Goal: Information Seeking & Learning: Learn about a topic

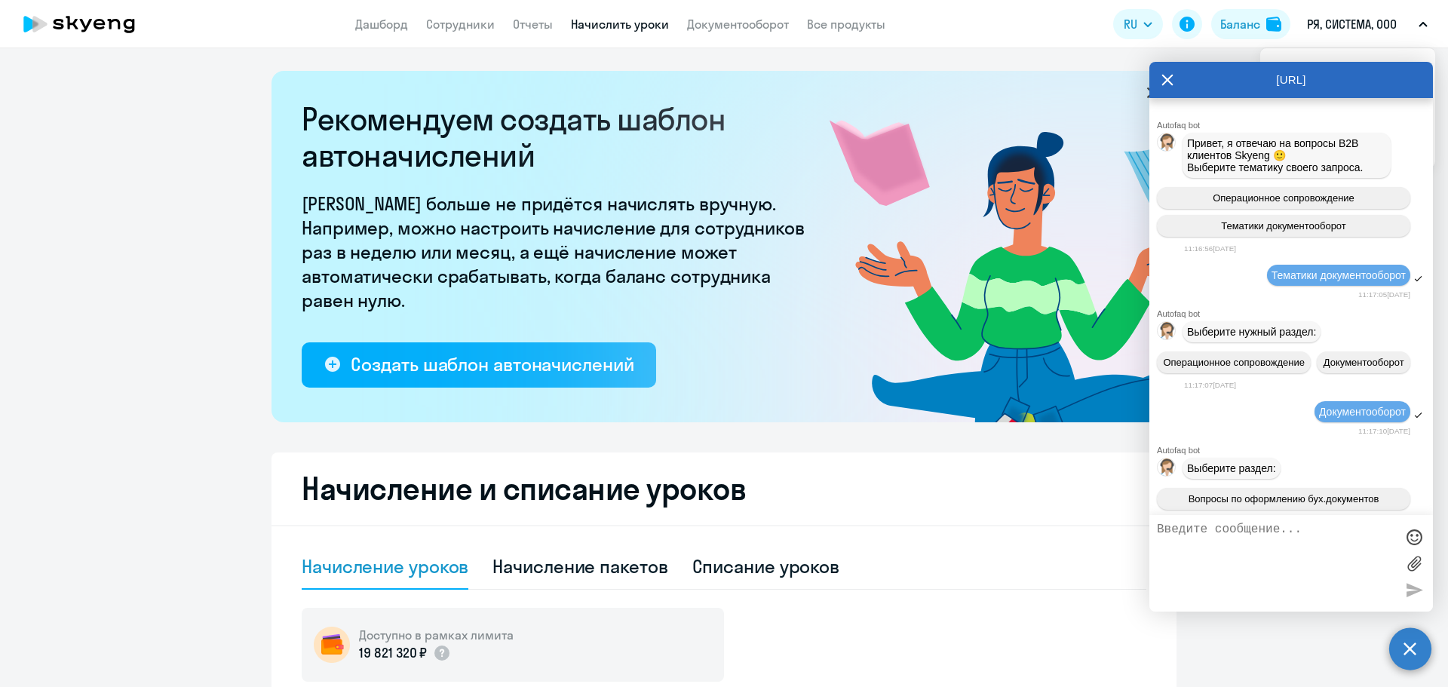
select select "10"
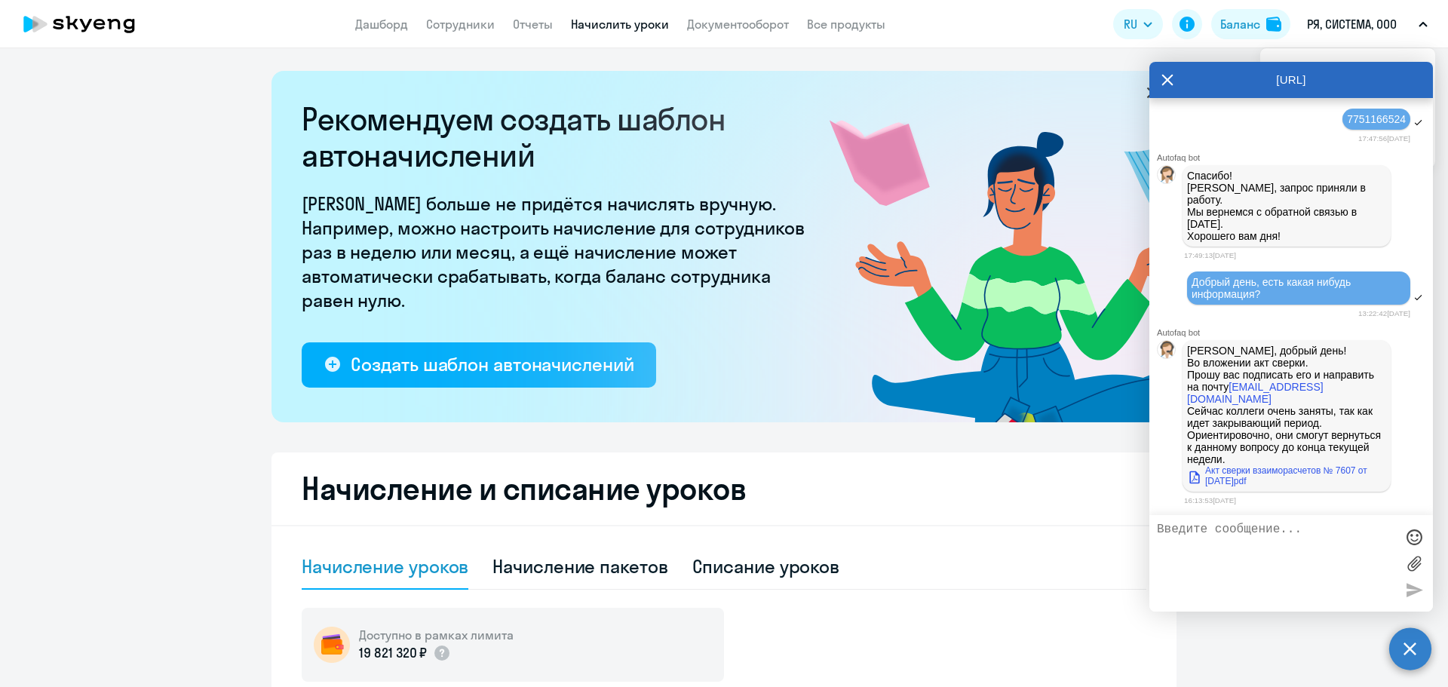
click at [1166, 80] on icon at bounding box center [1168, 80] width 12 height 36
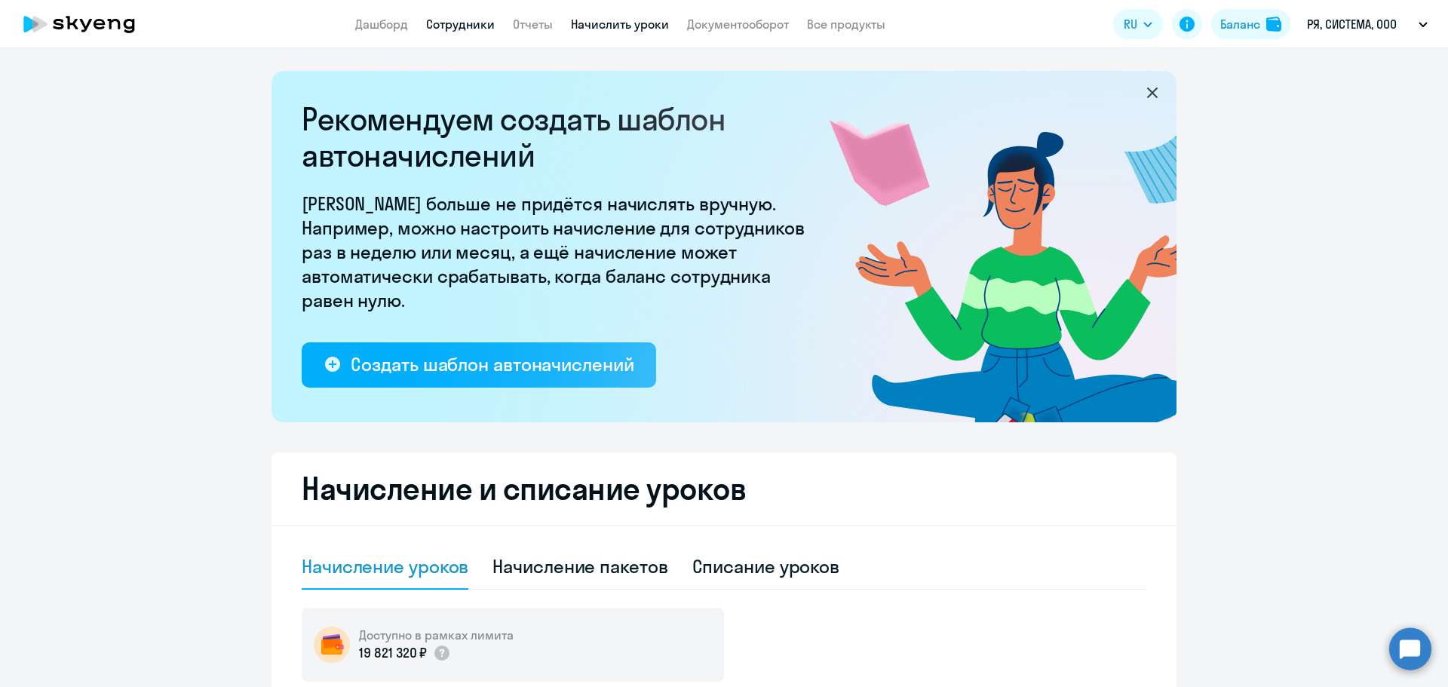
click at [459, 27] on link "Сотрудники" at bounding box center [460, 24] width 69 height 15
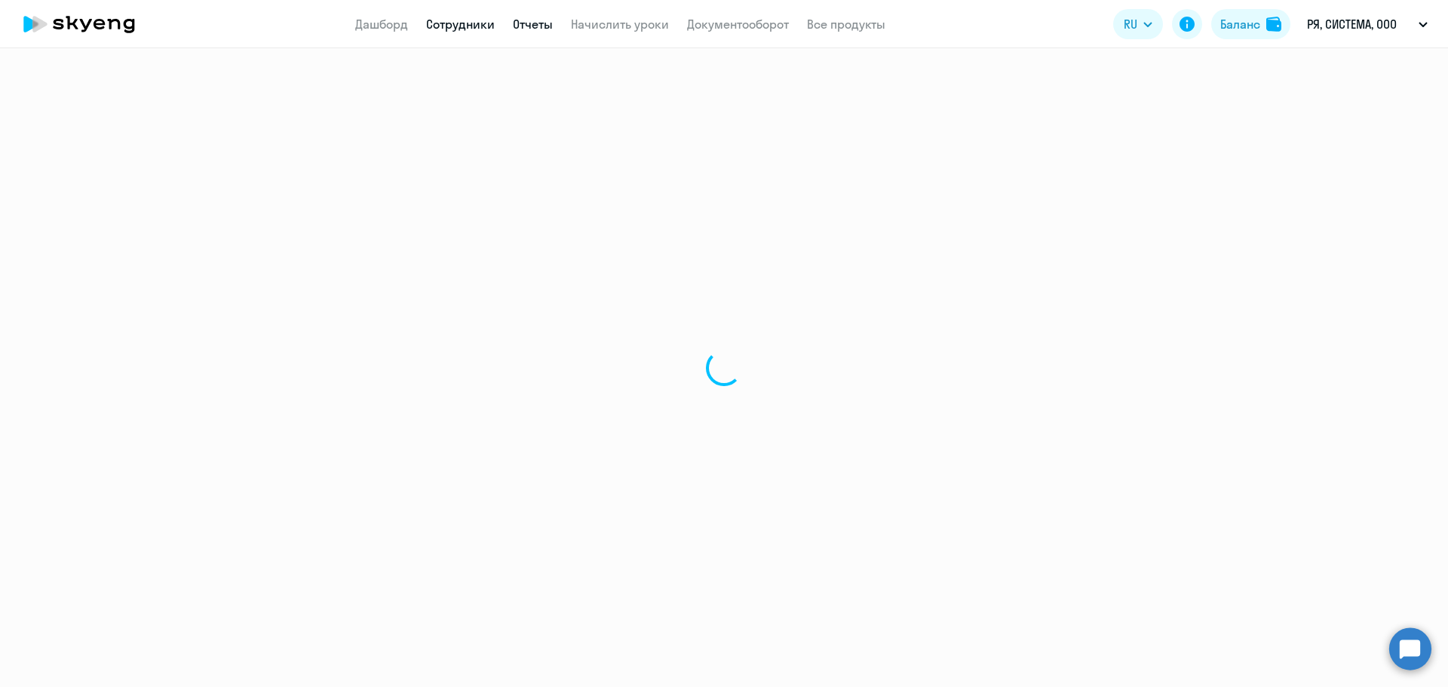
select select "30"
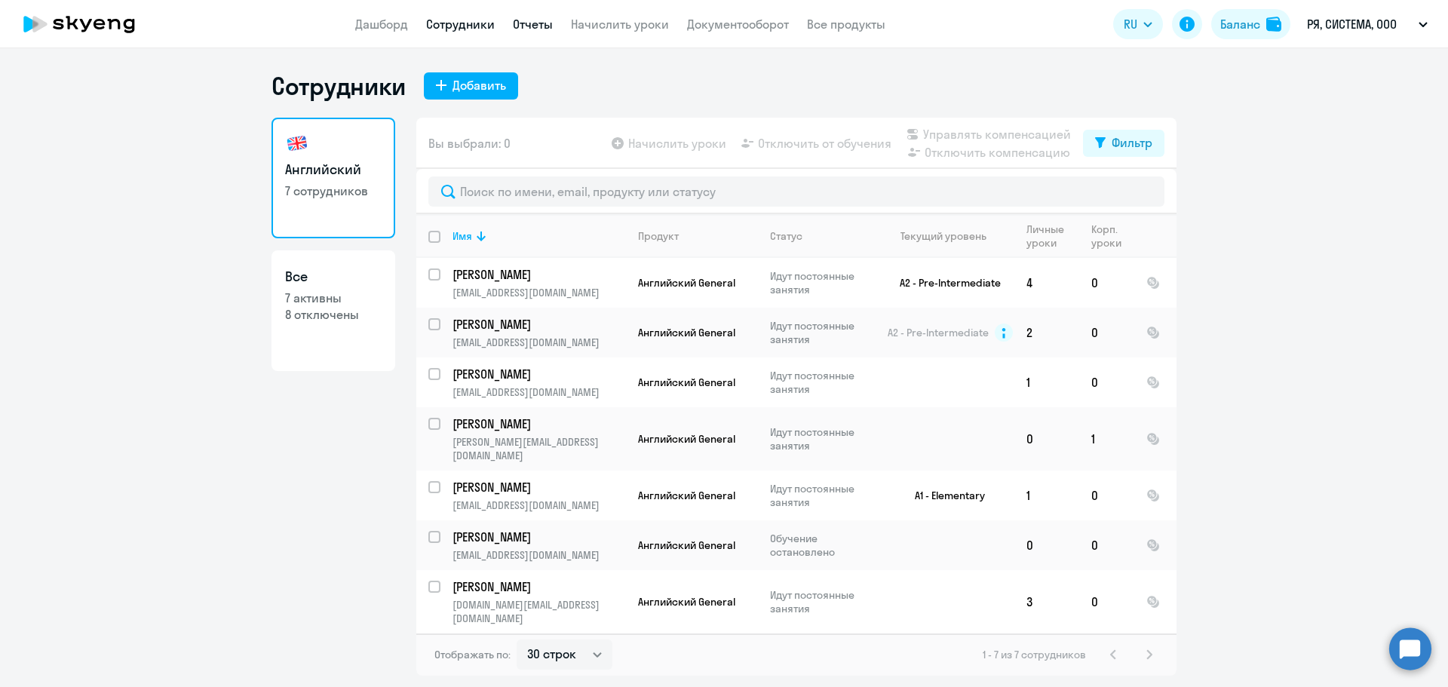
click at [530, 27] on link "Отчеты" at bounding box center [533, 24] width 40 height 15
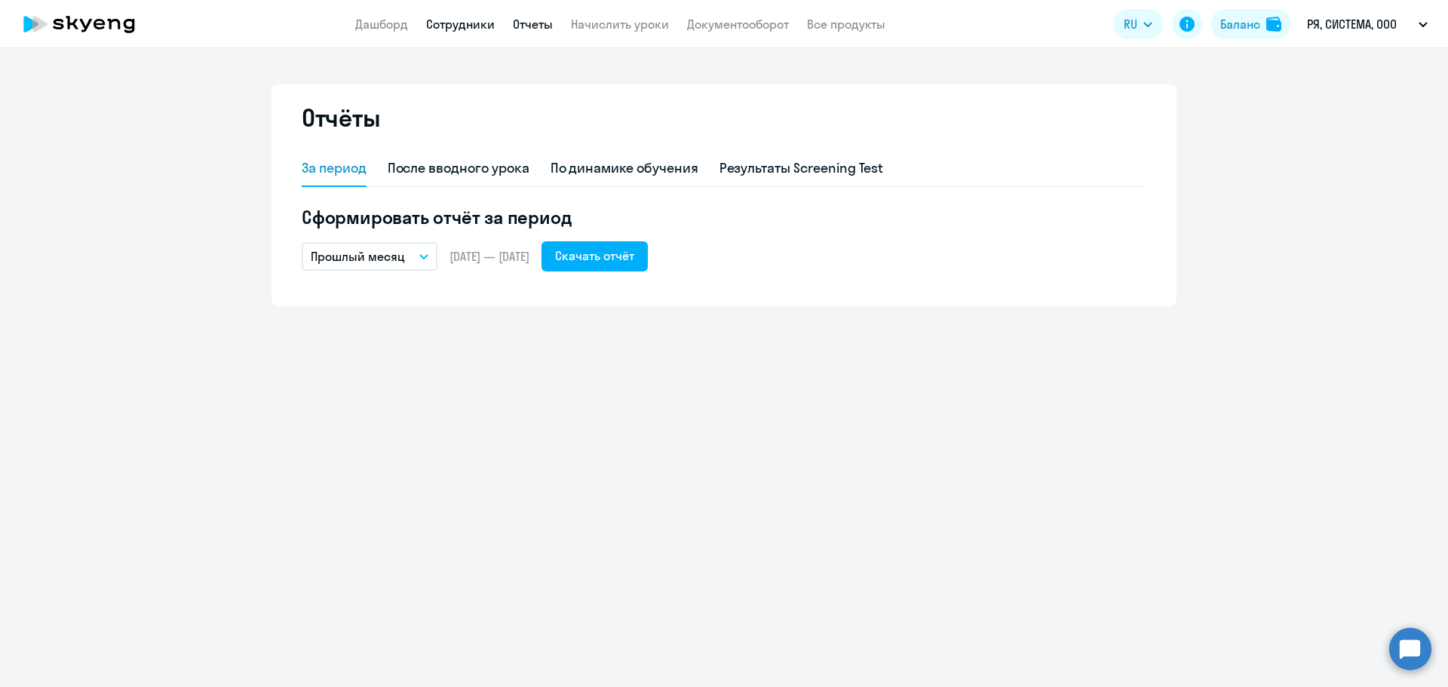
click at [447, 29] on link "Сотрудники" at bounding box center [460, 24] width 69 height 15
select select "30"
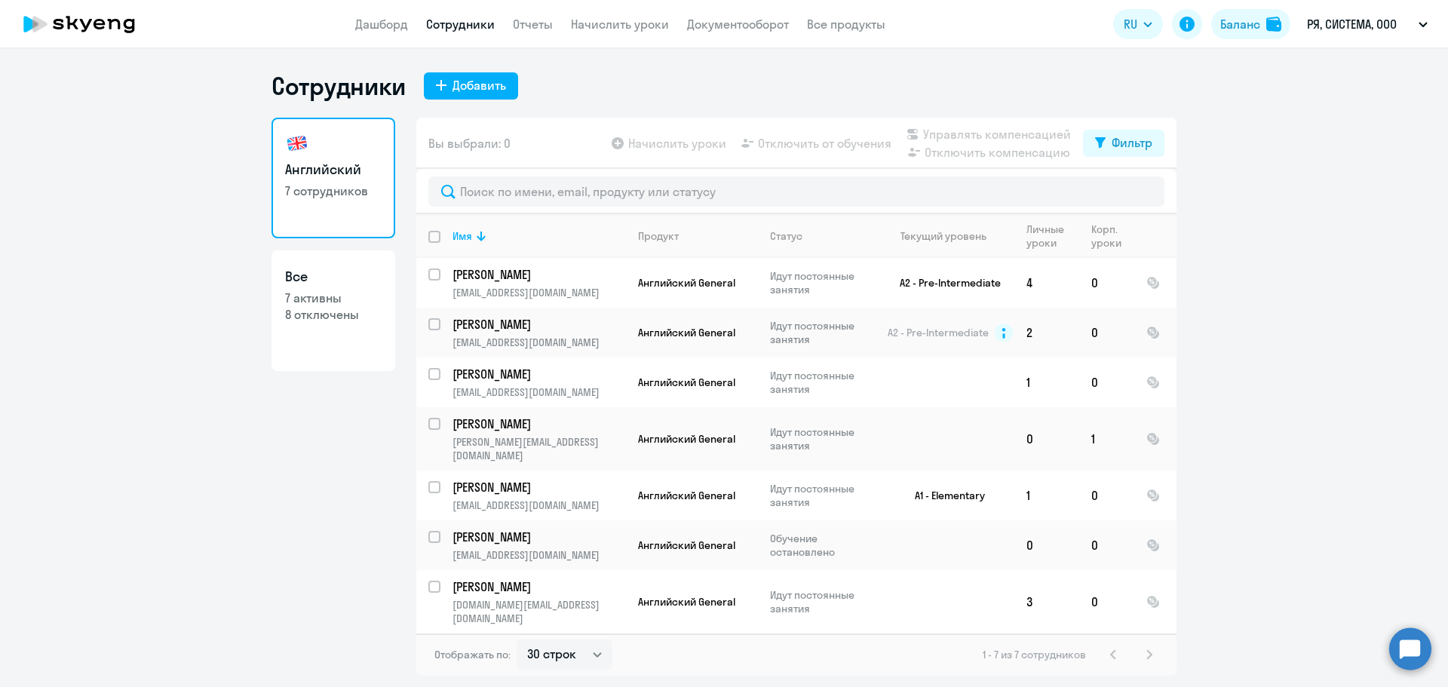
click at [341, 278] on h3 "Все" at bounding box center [333, 277] width 97 height 20
select select "30"
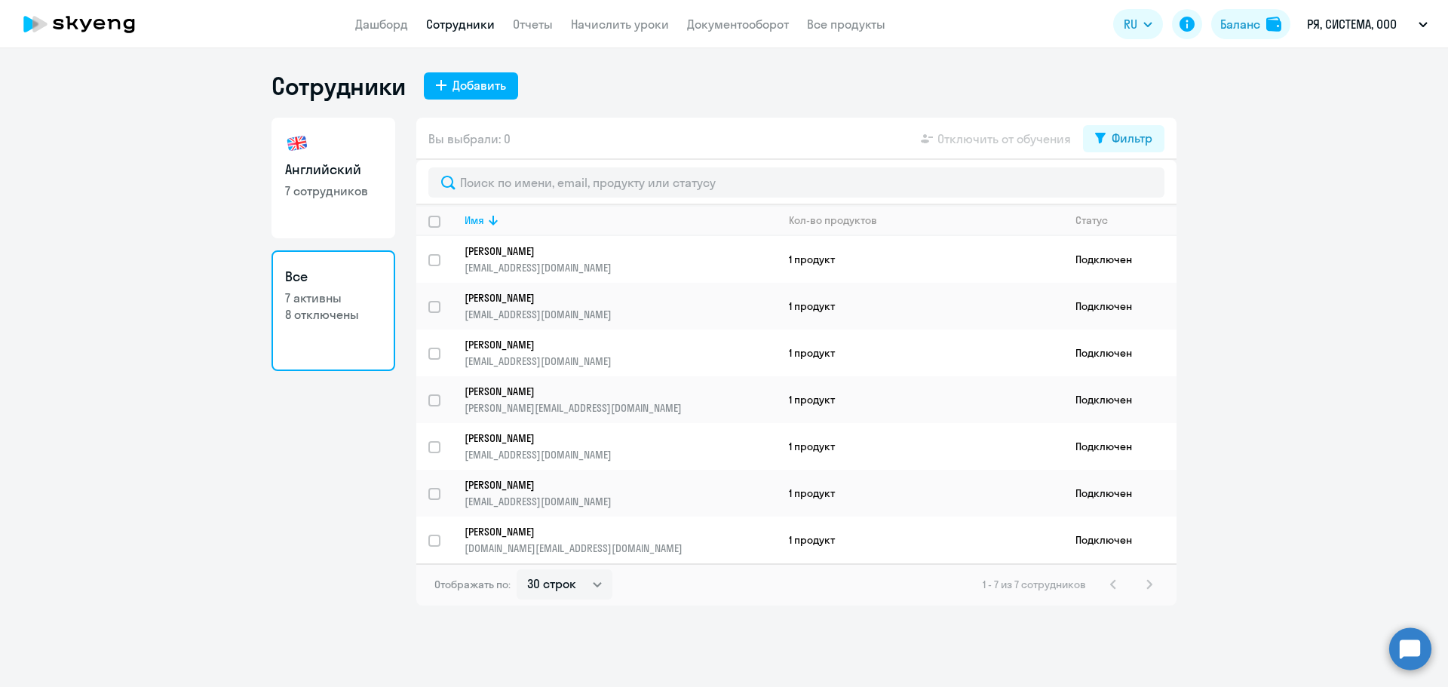
click at [312, 209] on link "Английский 7 сотрудников" at bounding box center [334, 178] width 124 height 121
select select "30"
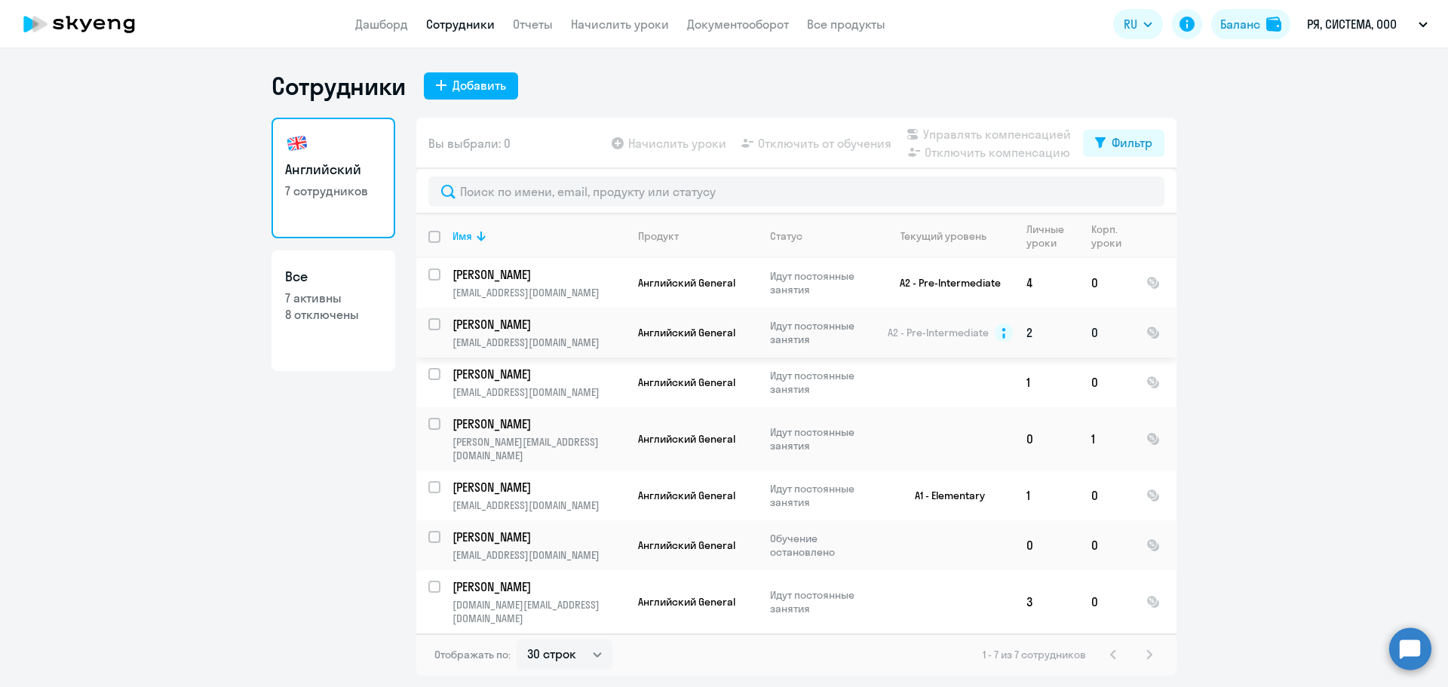
click at [834, 343] on p "Идут постоянные занятия" at bounding box center [821, 332] width 103 height 27
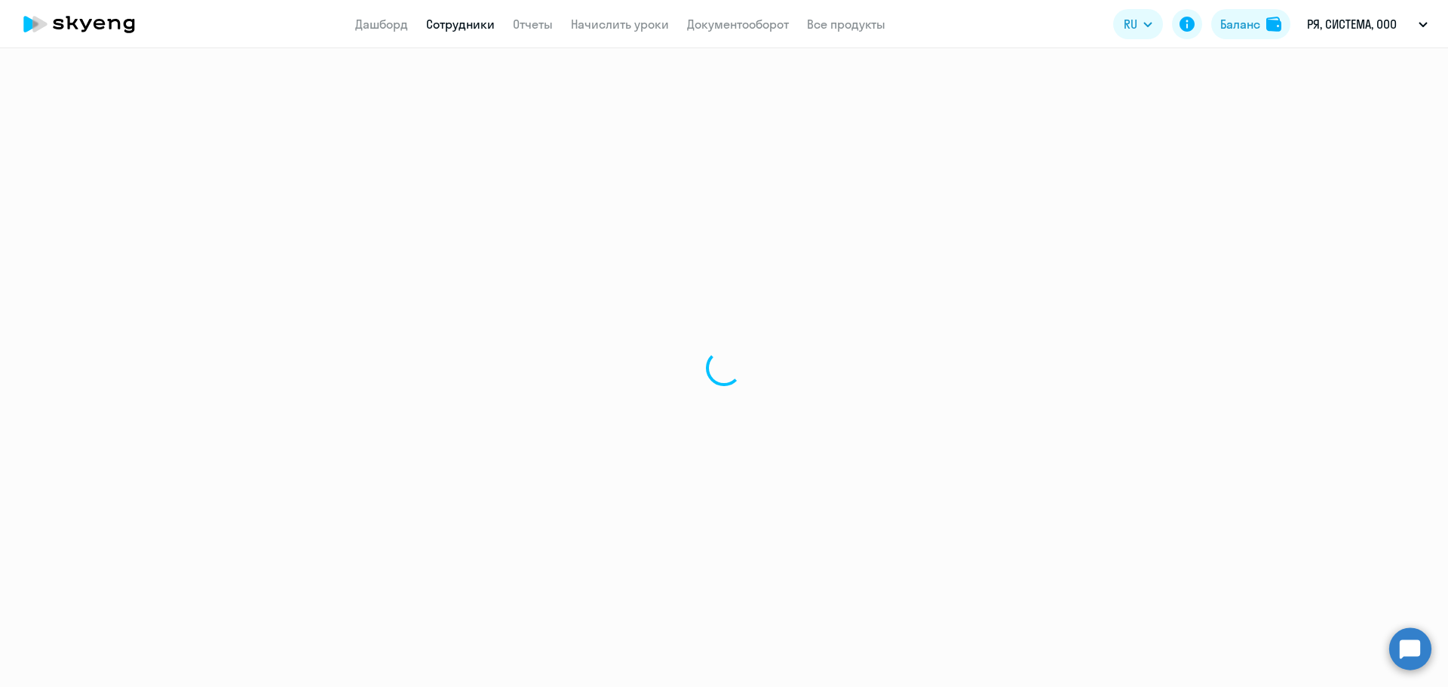
select select "english"
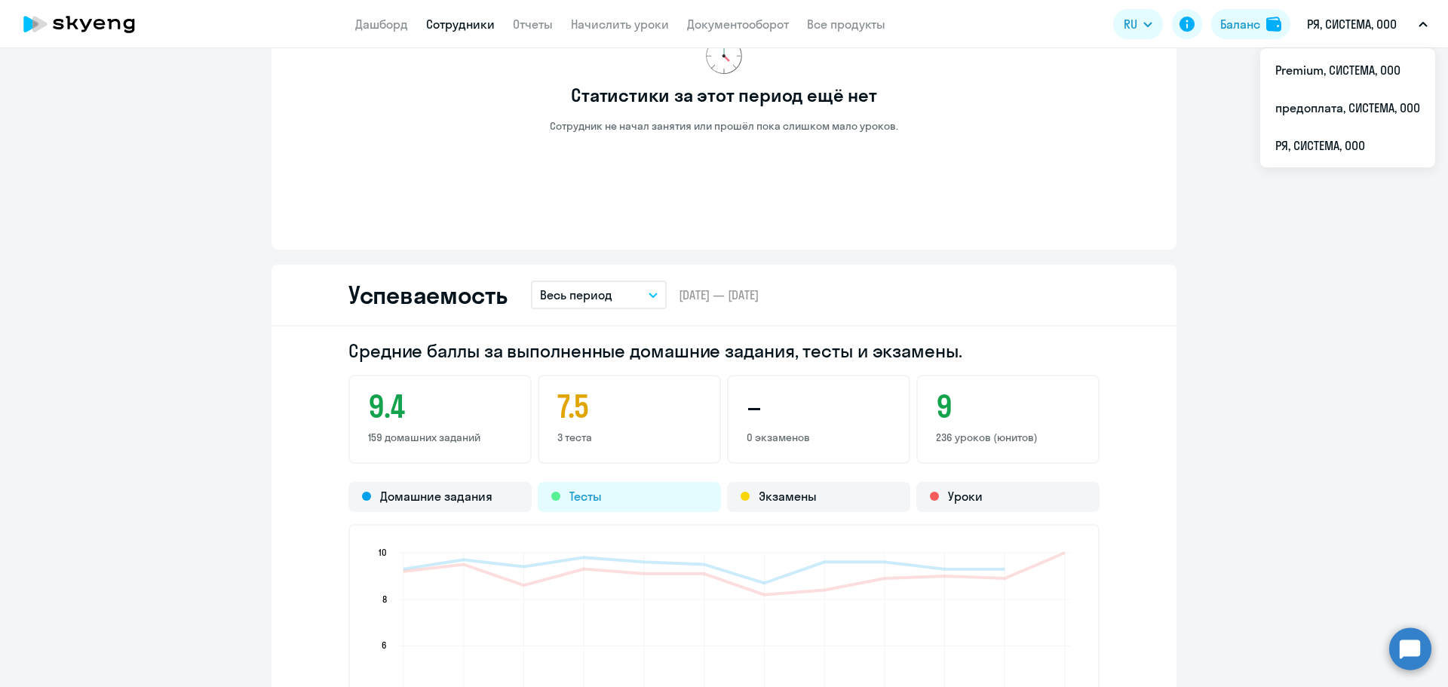
scroll to position [924, 0]
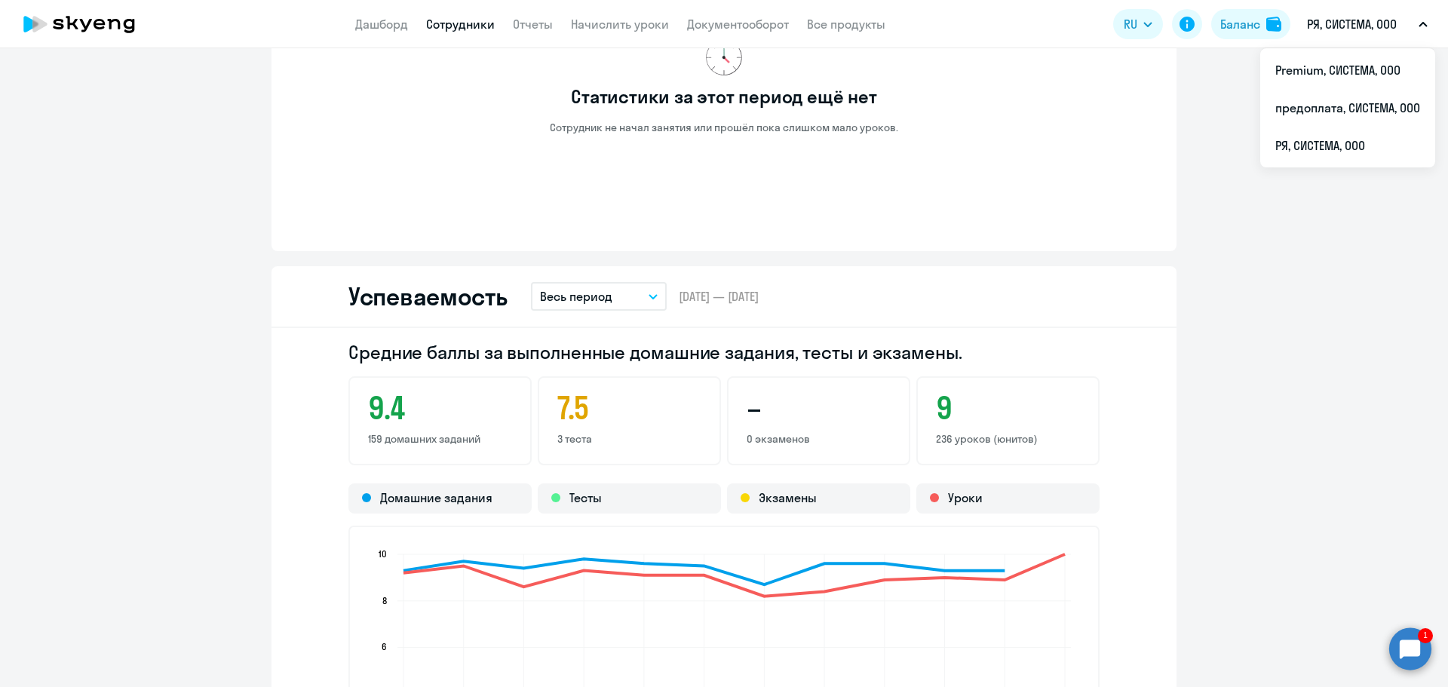
click at [1402, 652] on circle at bounding box center [1411, 649] width 42 height 42
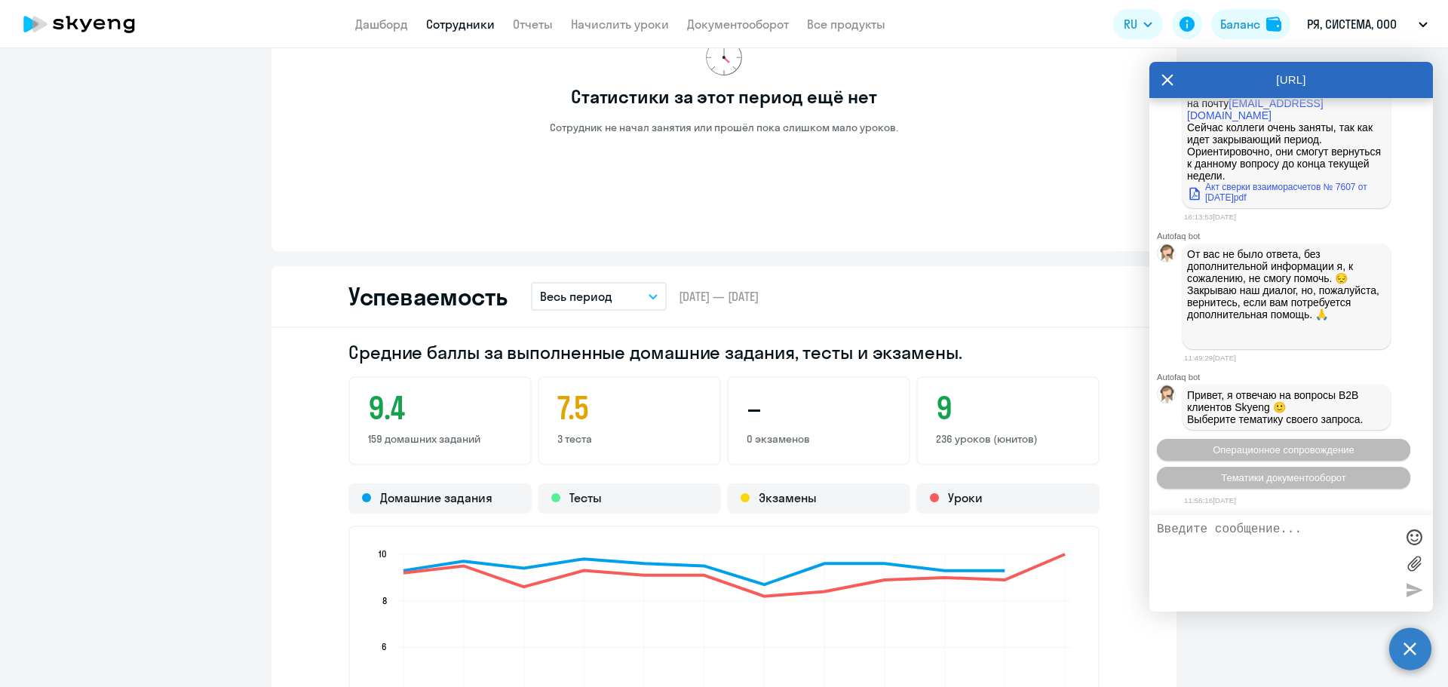
scroll to position [6151, 0]
click at [1164, 84] on icon at bounding box center [1168, 80] width 11 height 11
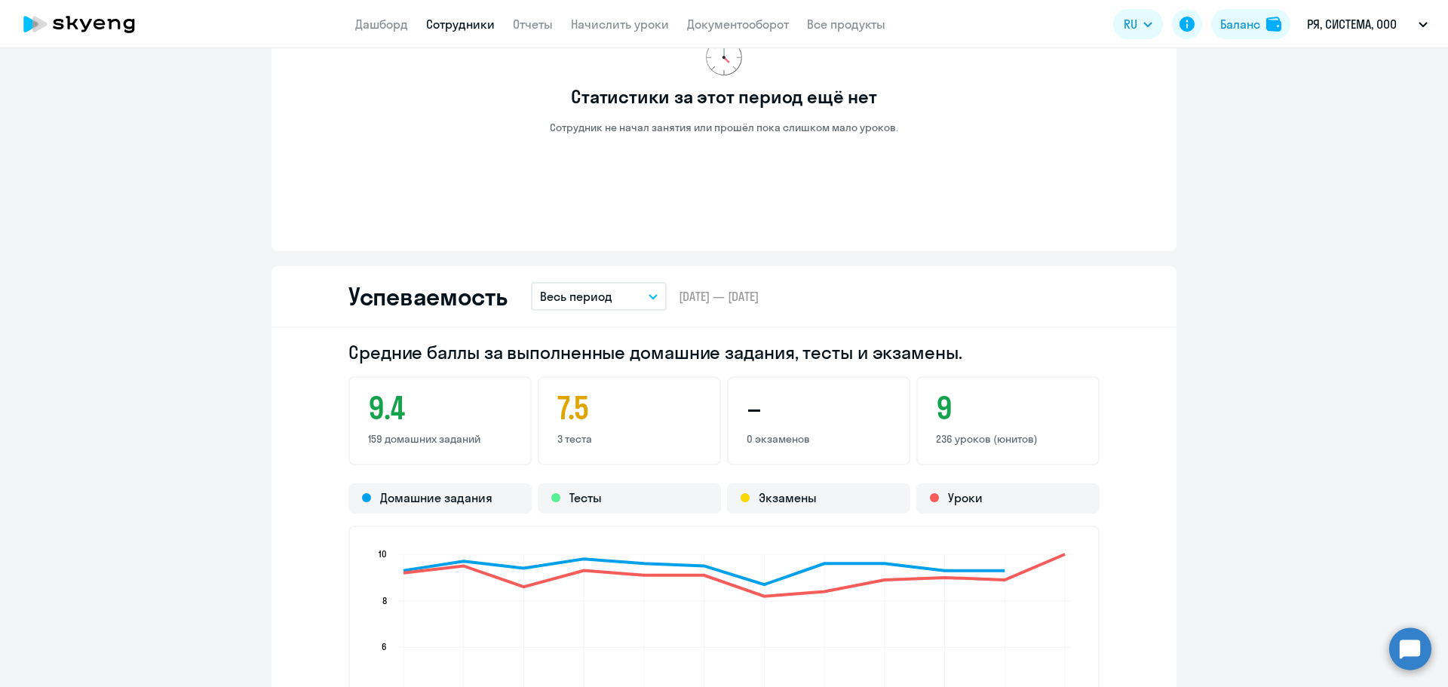
click at [1123, 564] on div "Средние баллы за выполненные домашние задания, тесты и экзамены. 9.4 159 домашн…" at bounding box center [724, 593] width 905 height 530
